Goal: Check status: Check status

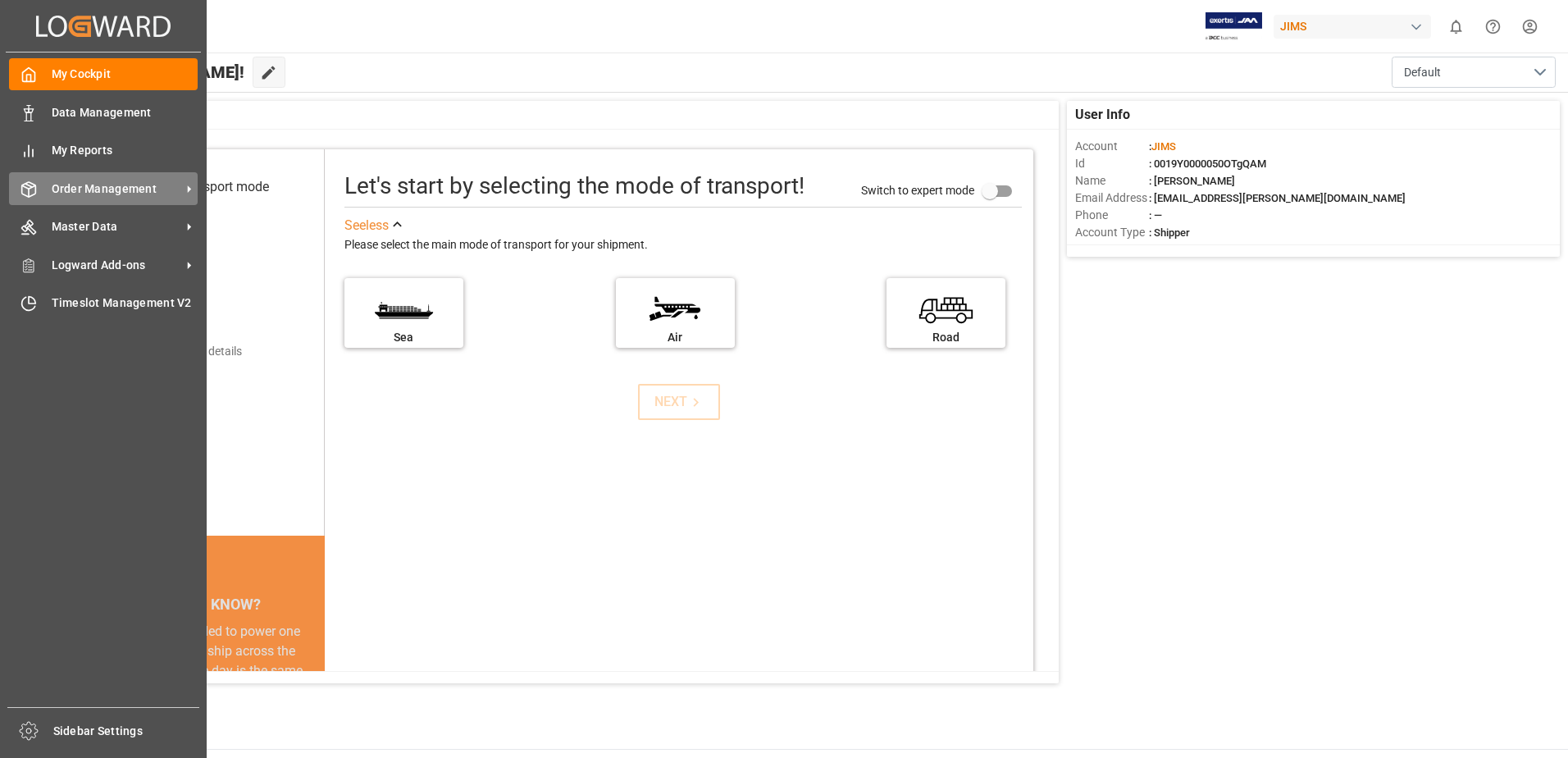
click at [106, 191] on span "Order Management" at bounding box center [116, 189] width 130 height 17
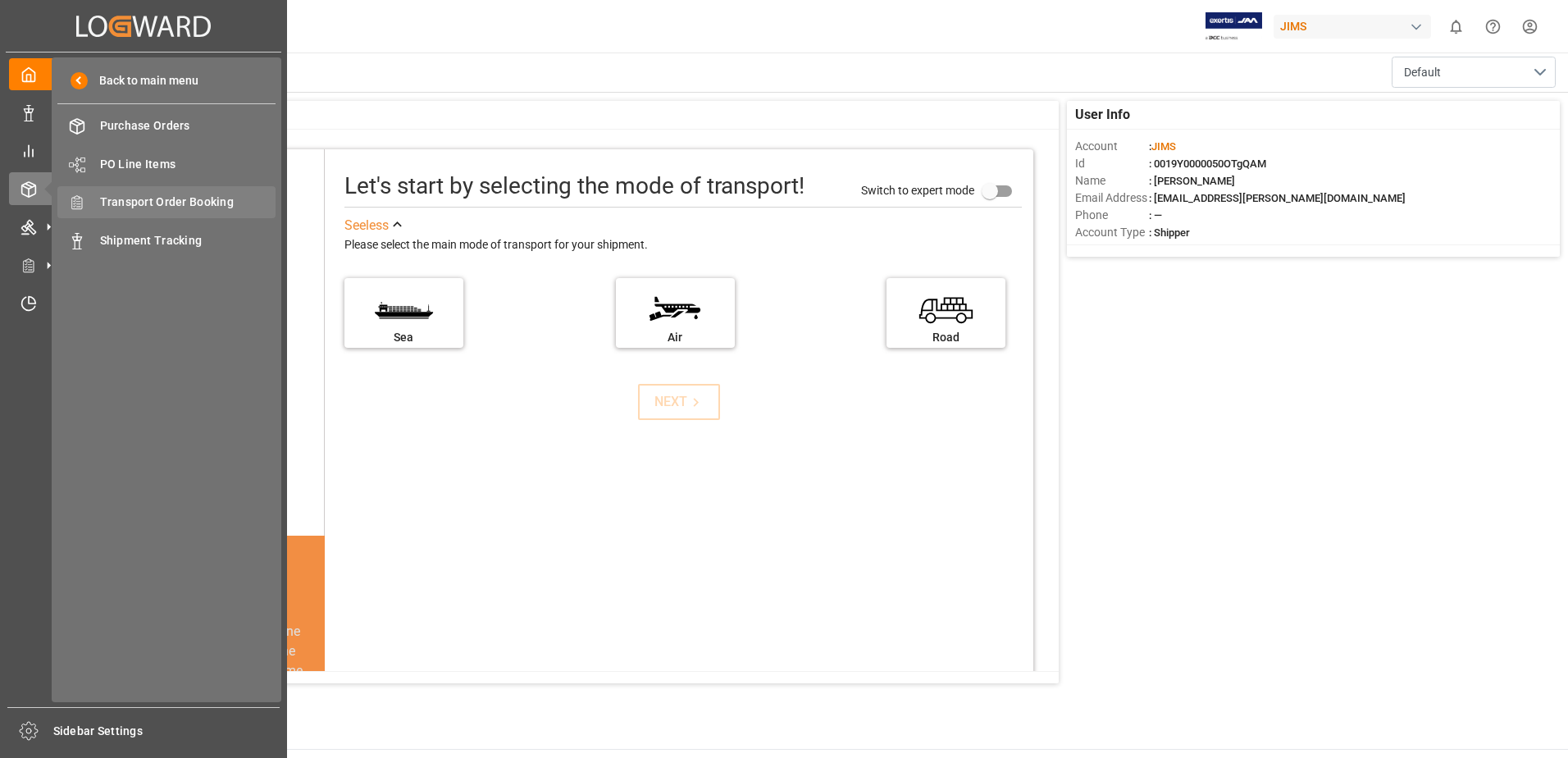
click at [219, 197] on span "Transport Order Booking" at bounding box center [188, 202] width 176 height 17
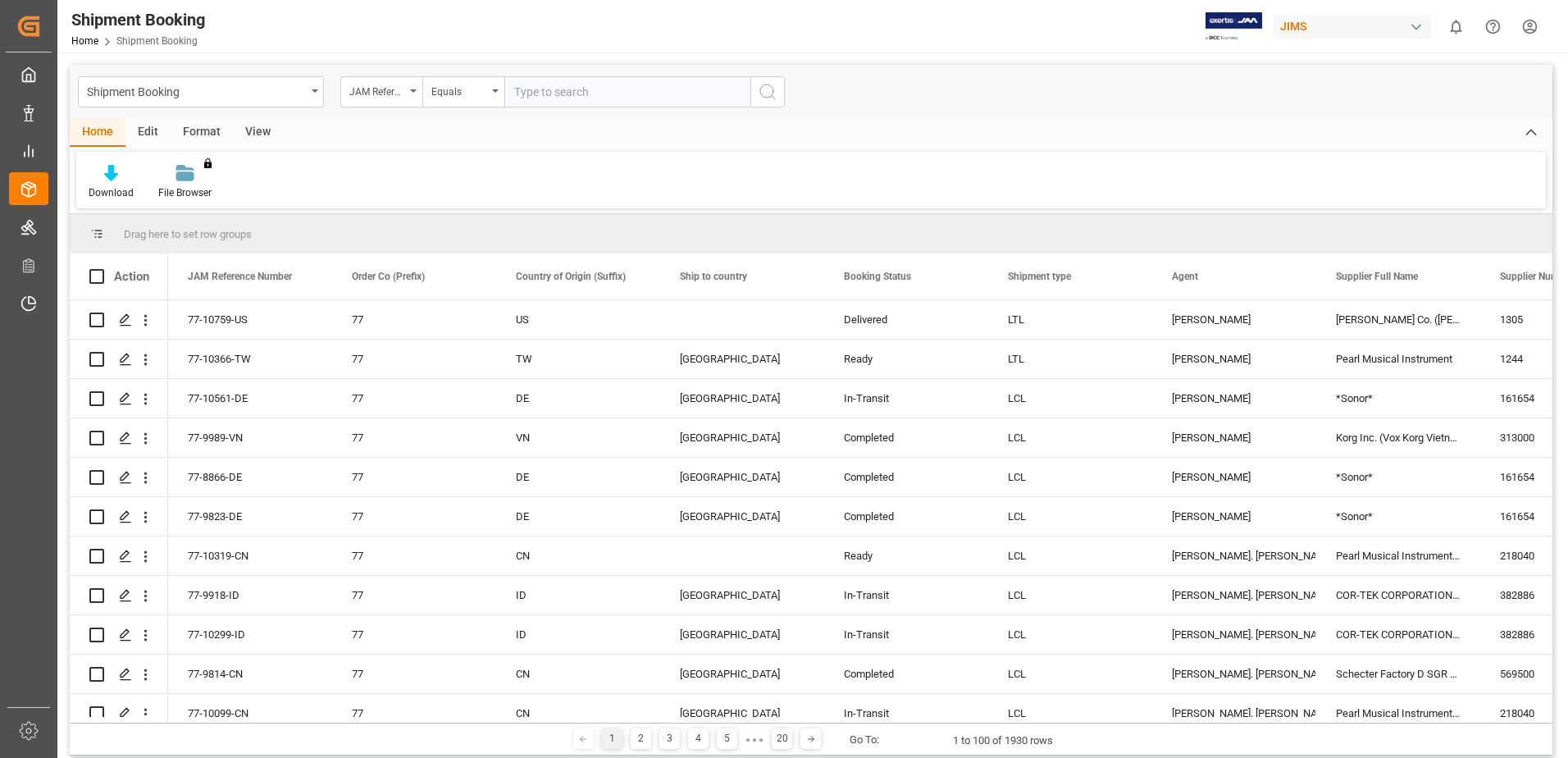
click at [624, 100] on input "text" at bounding box center [627, 92] width 246 height 31
type input "77-10022-CN"
click at [754, 98] on button "search button" at bounding box center [768, 92] width 35 height 31
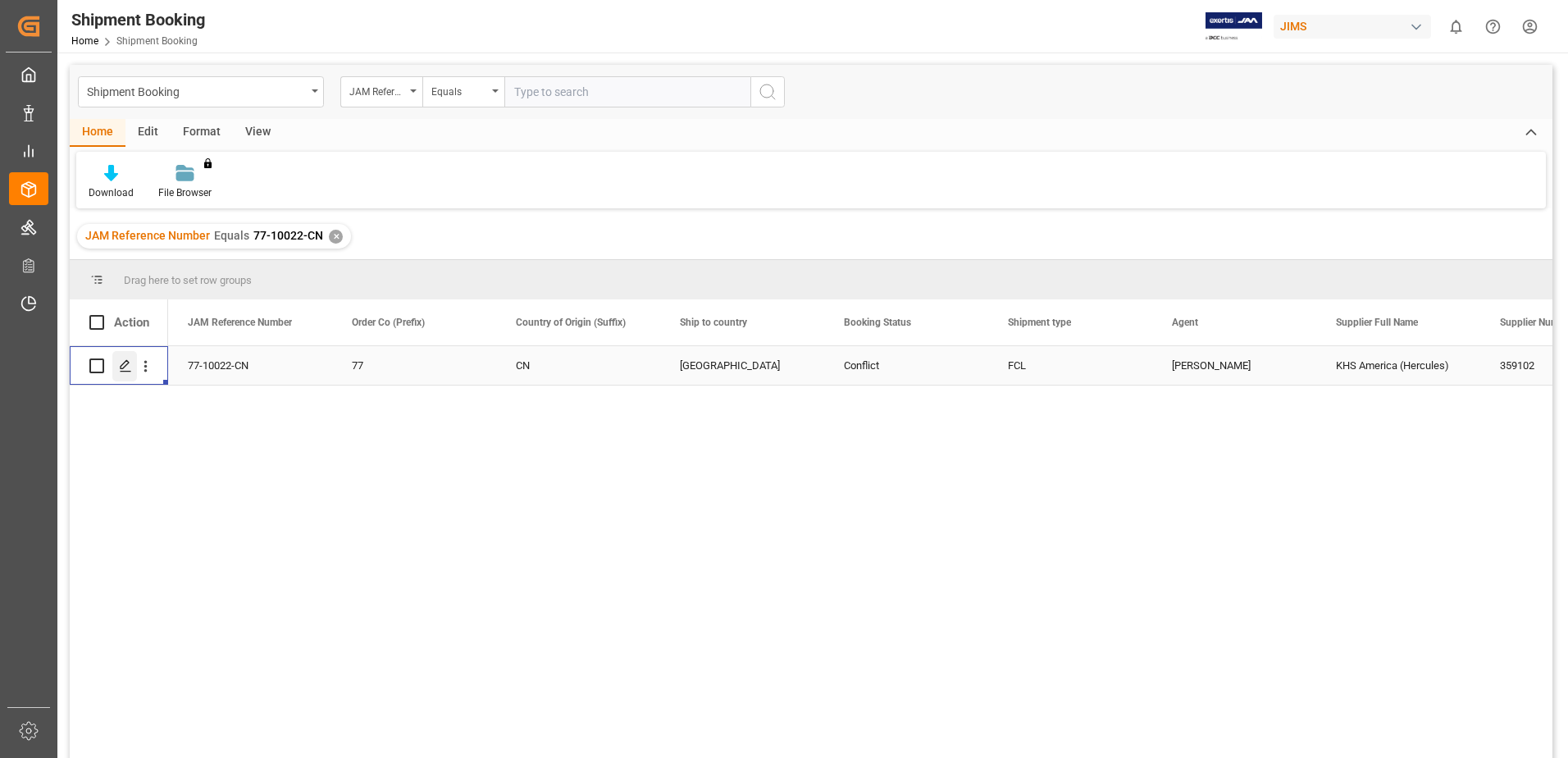
click at [122, 372] on line "Press SPACE to select this row." at bounding box center [126, 372] width 10 height 0
